Goal: Navigation & Orientation: Understand site structure

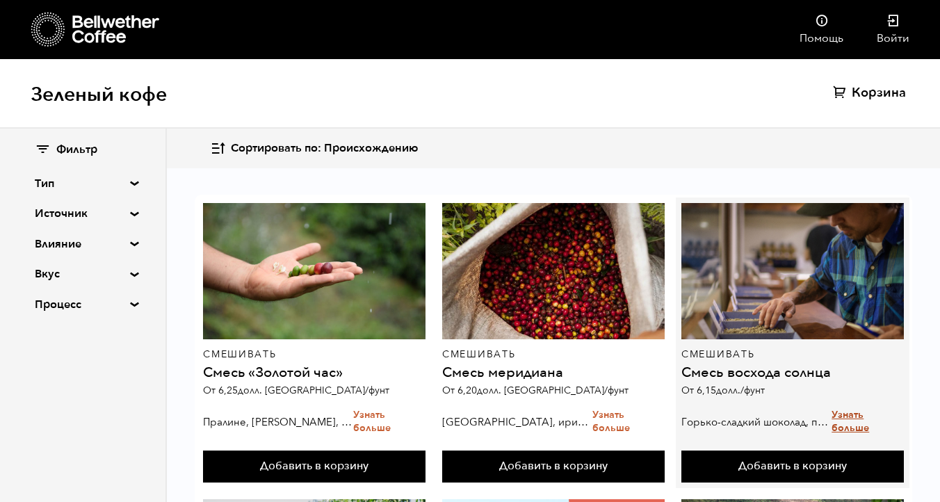
scroll to position [1125, 0]
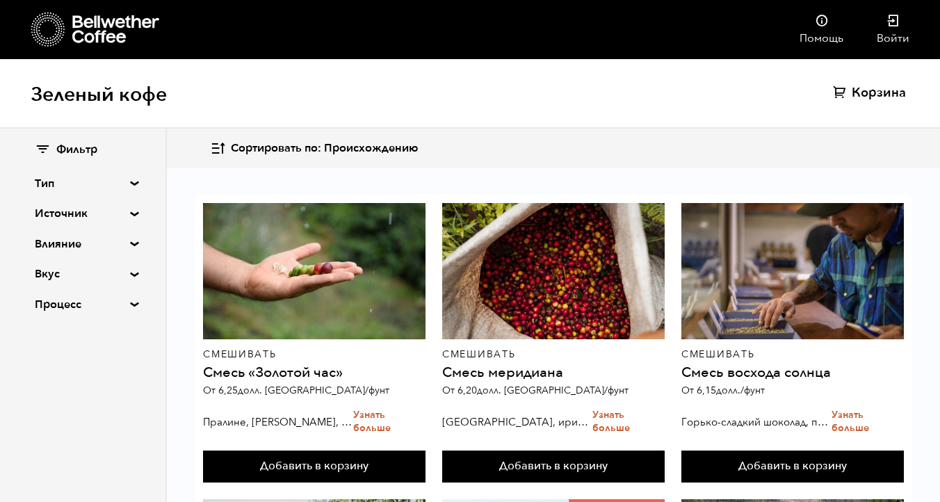
click at [131, 273] on summary "Вкус" at bounding box center [83, 274] width 96 height 17
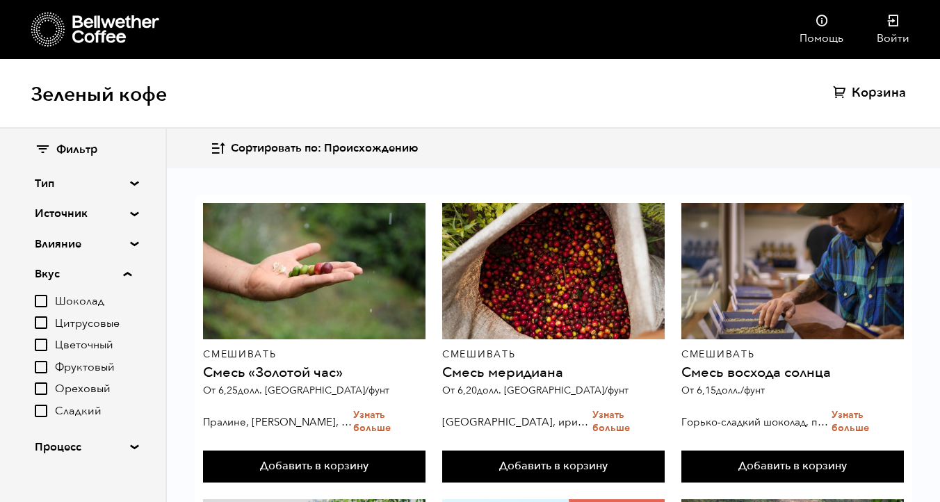
click at [131, 273] on summary "Вкус" at bounding box center [83, 274] width 97 height 17
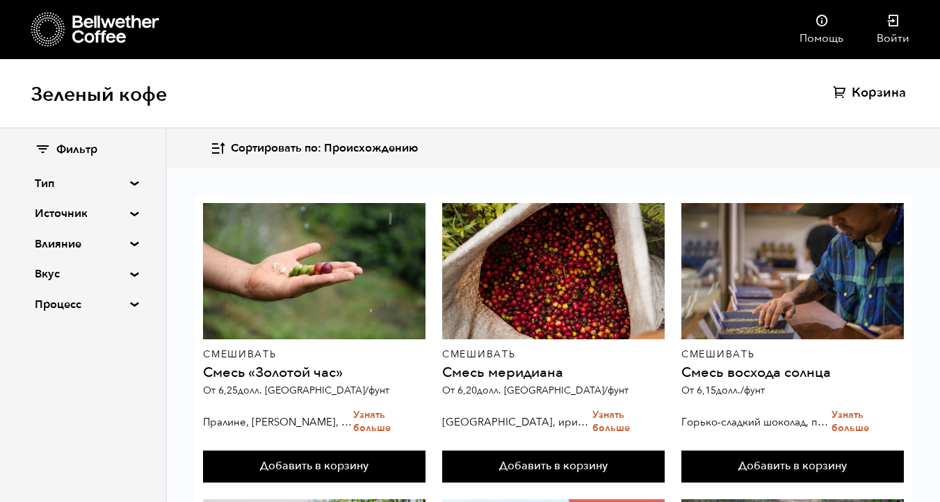
click at [130, 243] on summary "Влияние" at bounding box center [83, 244] width 96 height 17
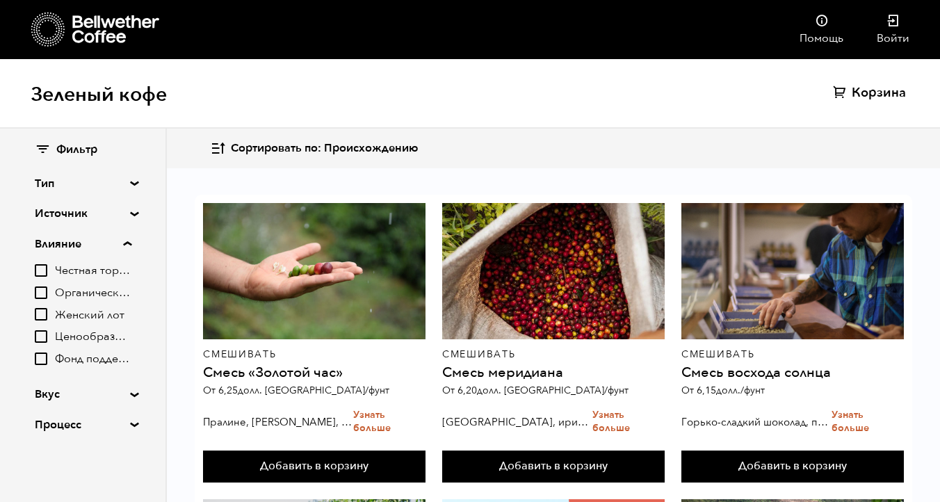
click at [130, 243] on summary "Влияние" at bounding box center [83, 244] width 97 height 17
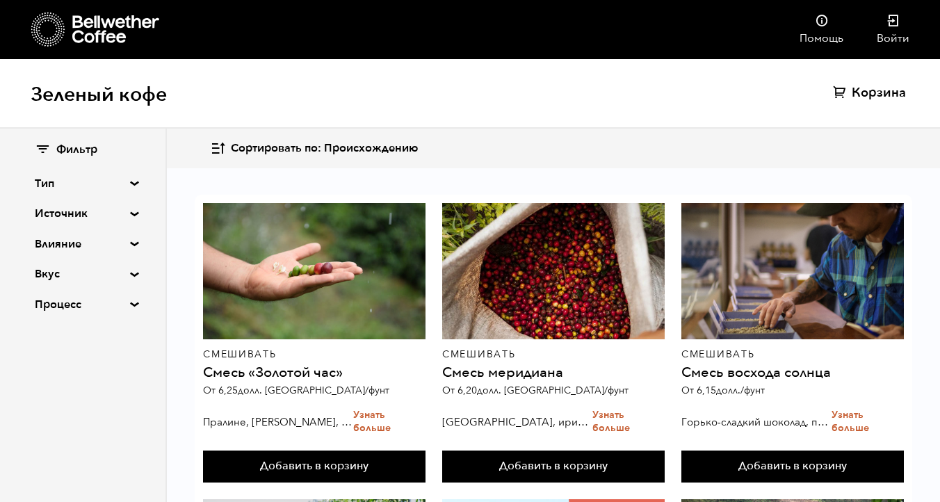
click at [130, 217] on div "Фильтр Тип Смешивать Единое происхождение Без кофеина Сезонный Круглый год Исто…" at bounding box center [82, 228] width 165 height 198
click at [126, 209] on div "Фильтр Тип Смешивать Единое происхождение Без кофеина Сезонный Круглый год Исто…" at bounding box center [82, 228] width 165 height 198
click at [131, 211] on summary "Источник" at bounding box center [83, 213] width 96 height 17
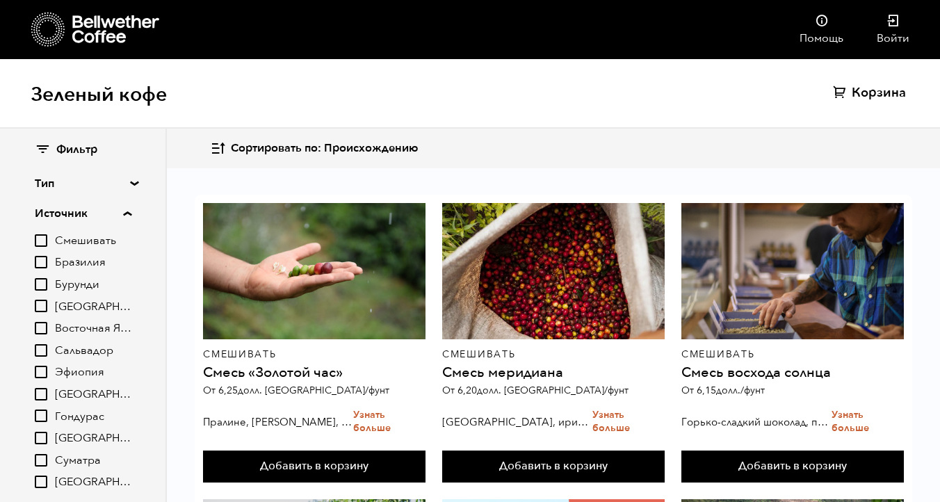
click at [131, 211] on summary "Источник" at bounding box center [83, 213] width 97 height 17
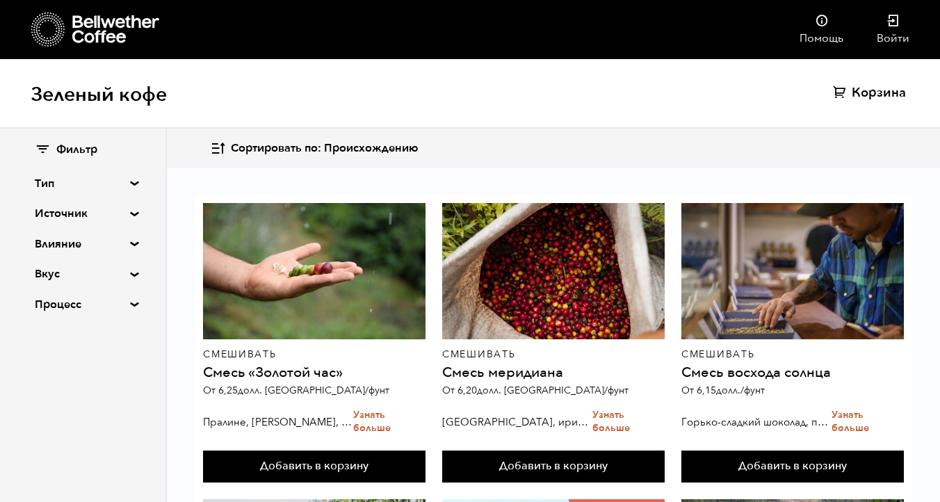
click at [130, 180] on summary "Тип" at bounding box center [83, 183] width 96 height 17
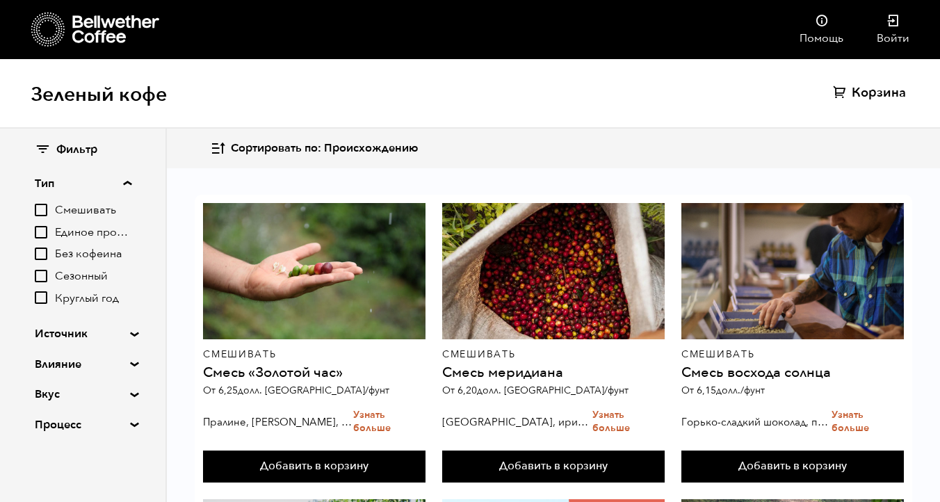
click at [129, 181] on summary "Тип" at bounding box center [83, 183] width 97 height 17
